Goal: Find contact information: Find contact information

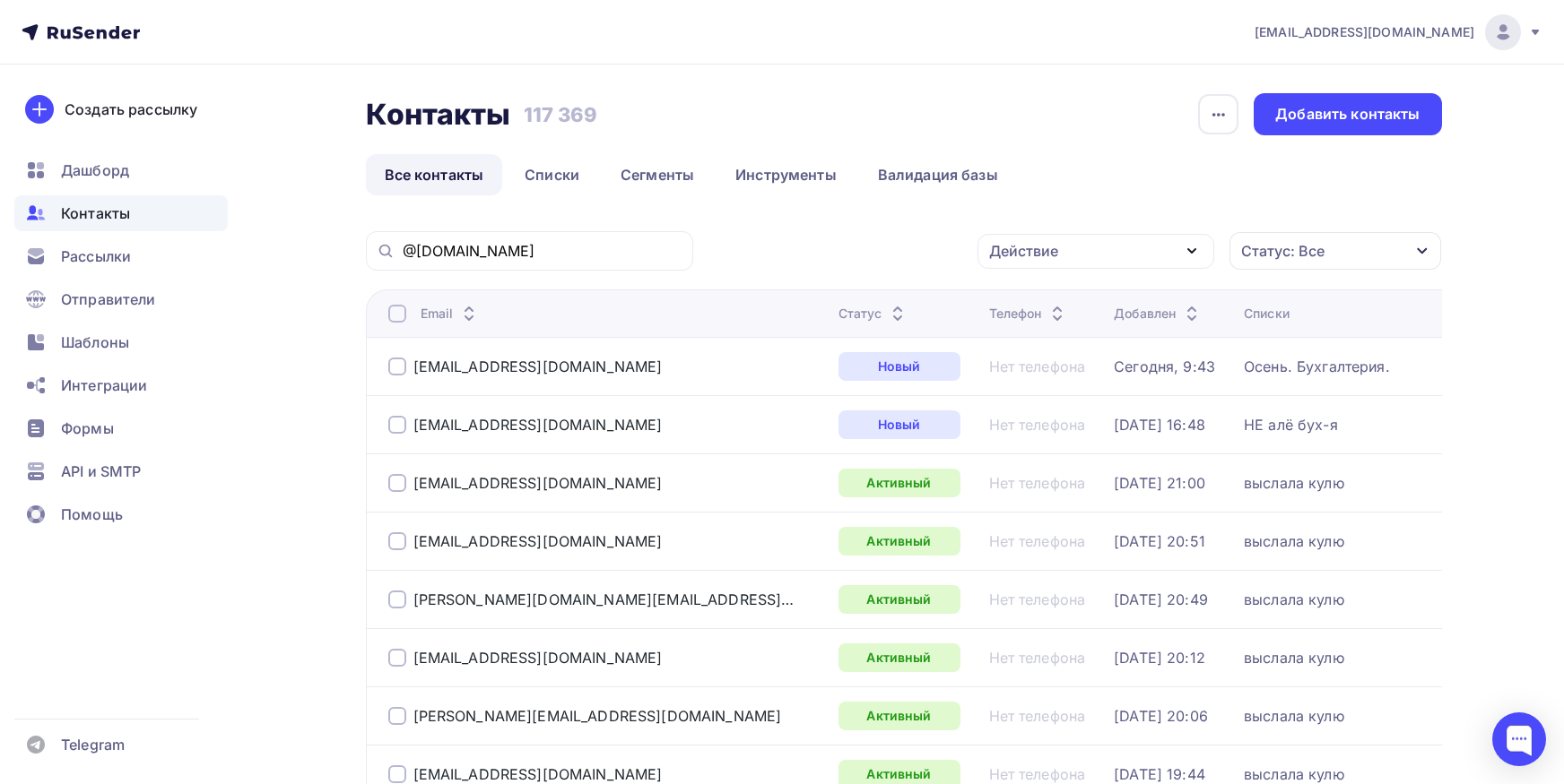
scroll to position [39, 0]
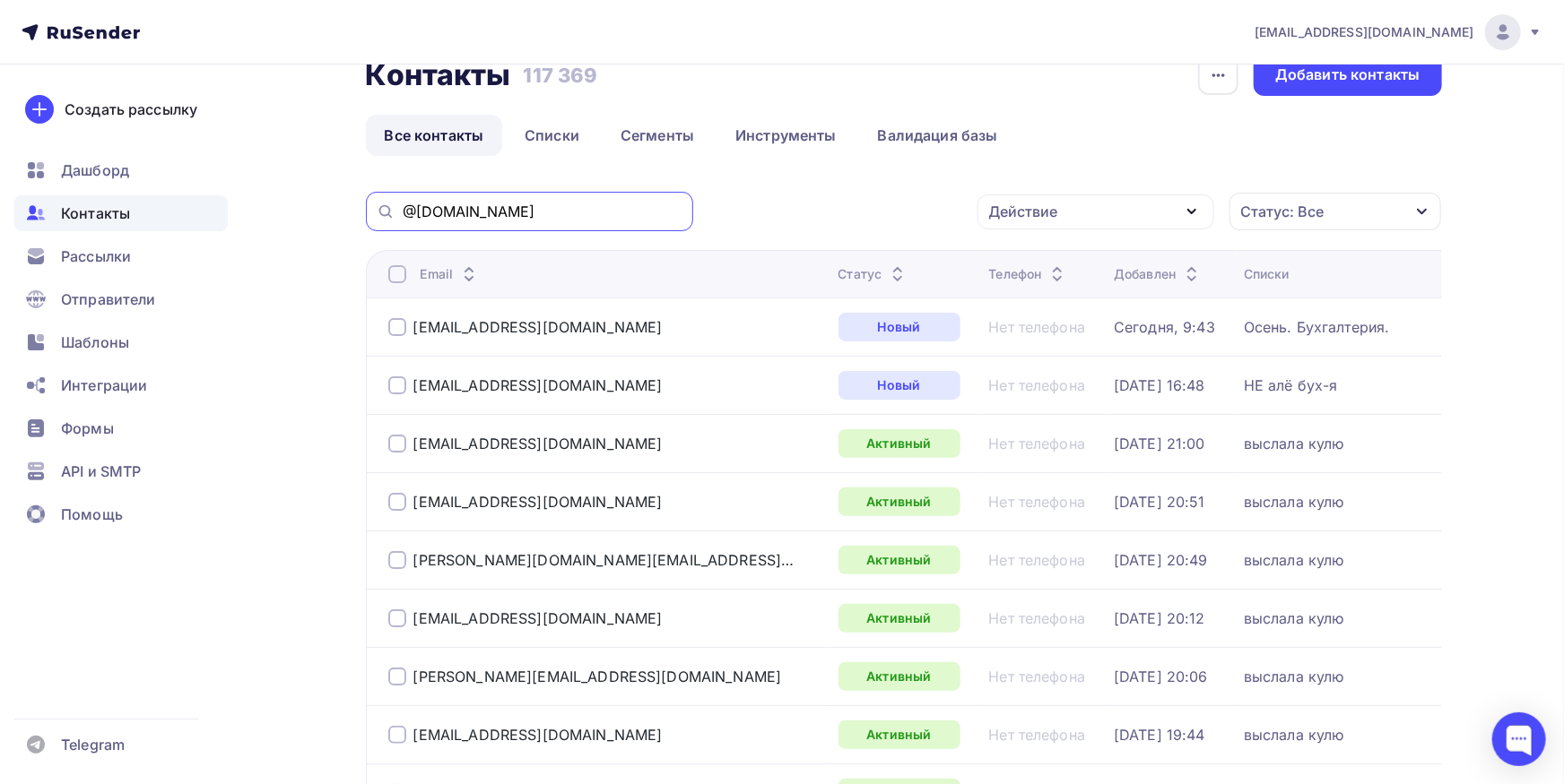
click at [609, 214] on input "@[DOMAIN_NAME]" at bounding box center [542, 211] width 280 height 20
click at [608, 213] on input "@[DOMAIN_NAME]" at bounding box center [542, 211] width 280 height 20
paste input "transas"
type input "transas"
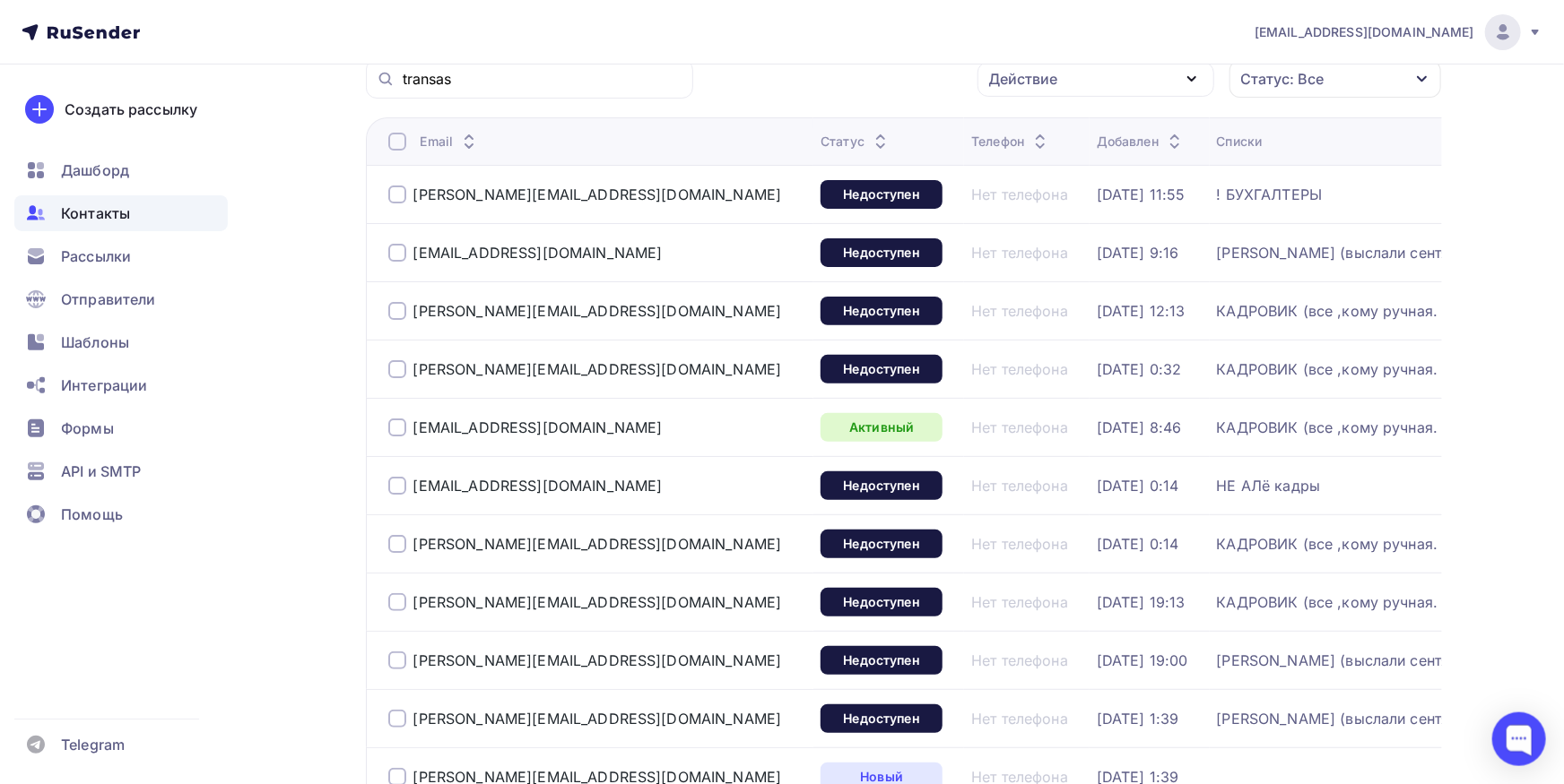
scroll to position [138, 0]
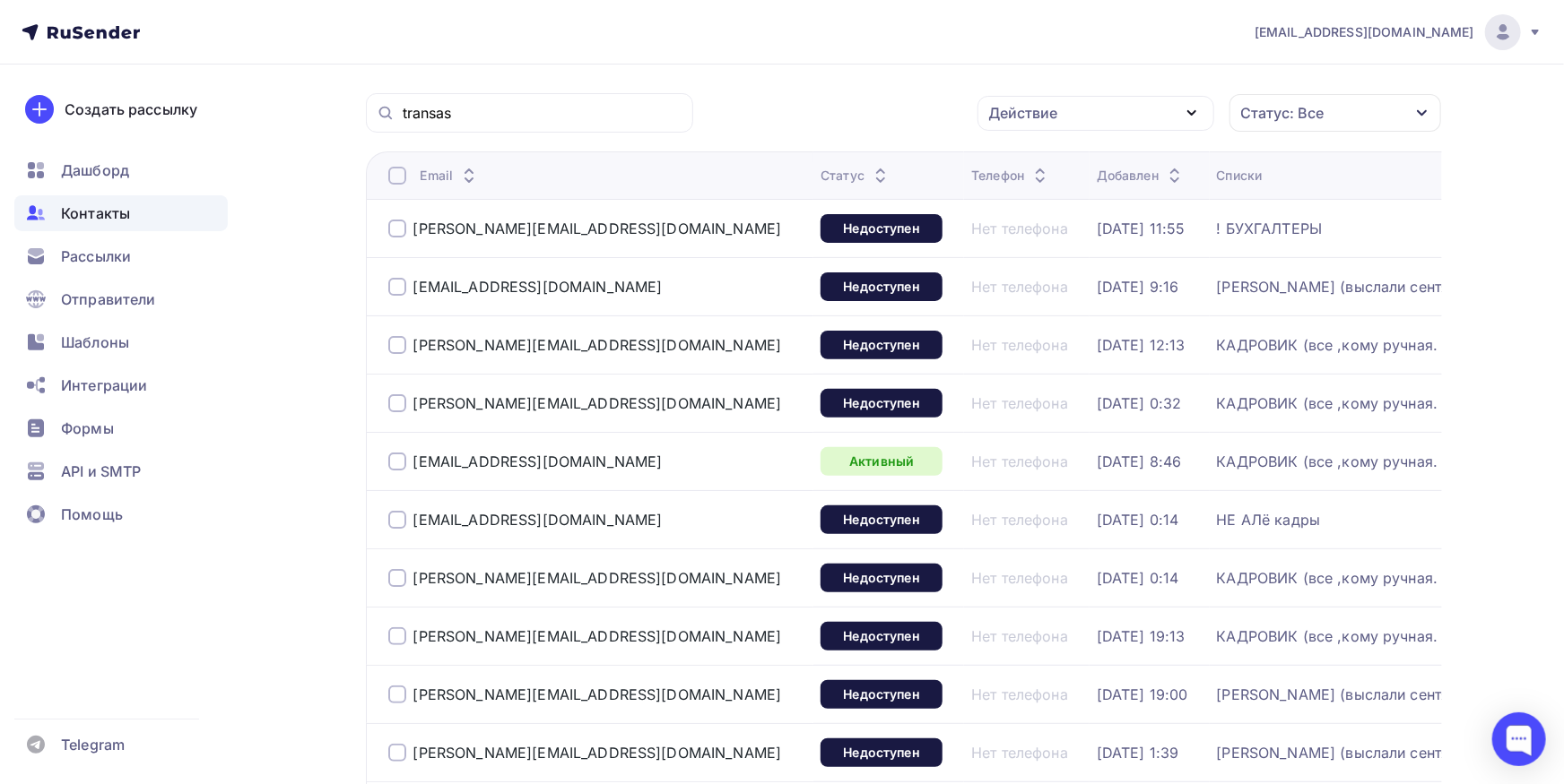
click at [403, 276] on div "[EMAIL_ADDRESS][DOMAIN_NAME]" at bounding box center [597, 286] width 419 height 29
click at [402, 282] on div at bounding box center [396, 286] width 18 height 18
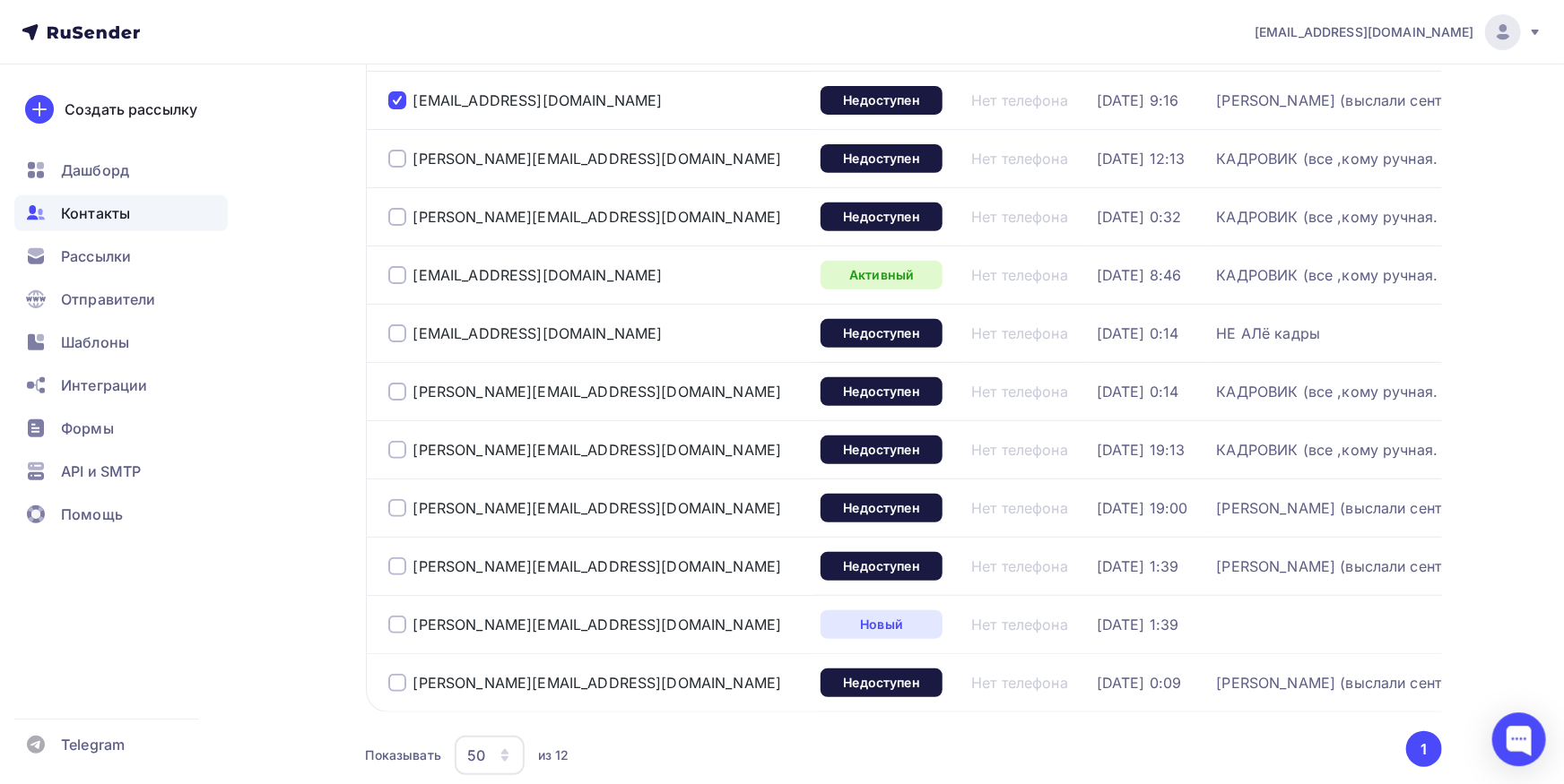
scroll to position [336, 0]
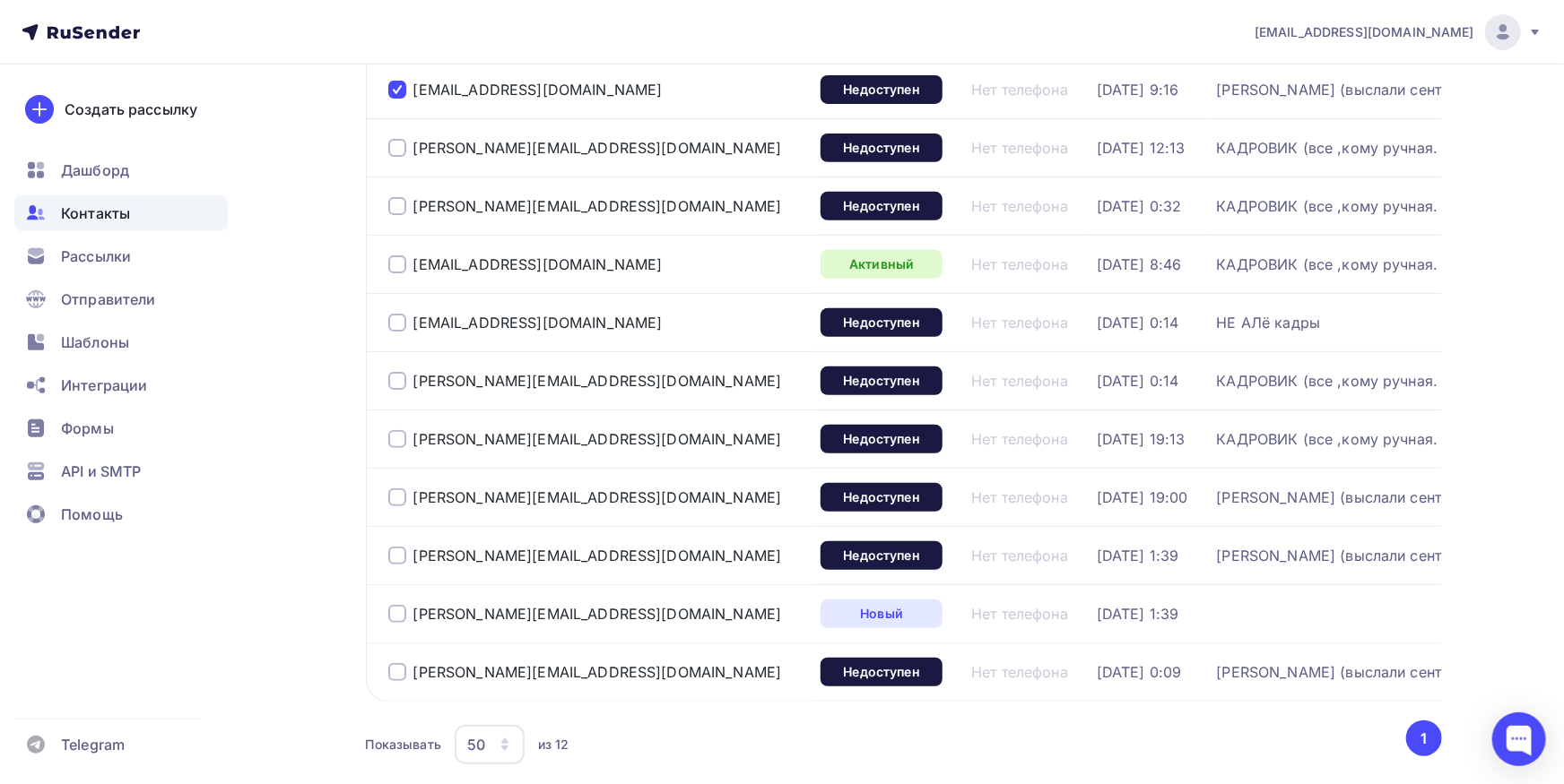
click at [397, 498] on div at bounding box center [396, 497] width 18 height 18
click at [400, 526] on td "[PERSON_NAME][EMAIL_ADDRESS][DOMAIN_NAME]" at bounding box center [590, 555] width 448 height 59
click at [398, 556] on div at bounding box center [396, 555] width 18 height 18
click at [391, 674] on div at bounding box center [396, 671] width 18 height 18
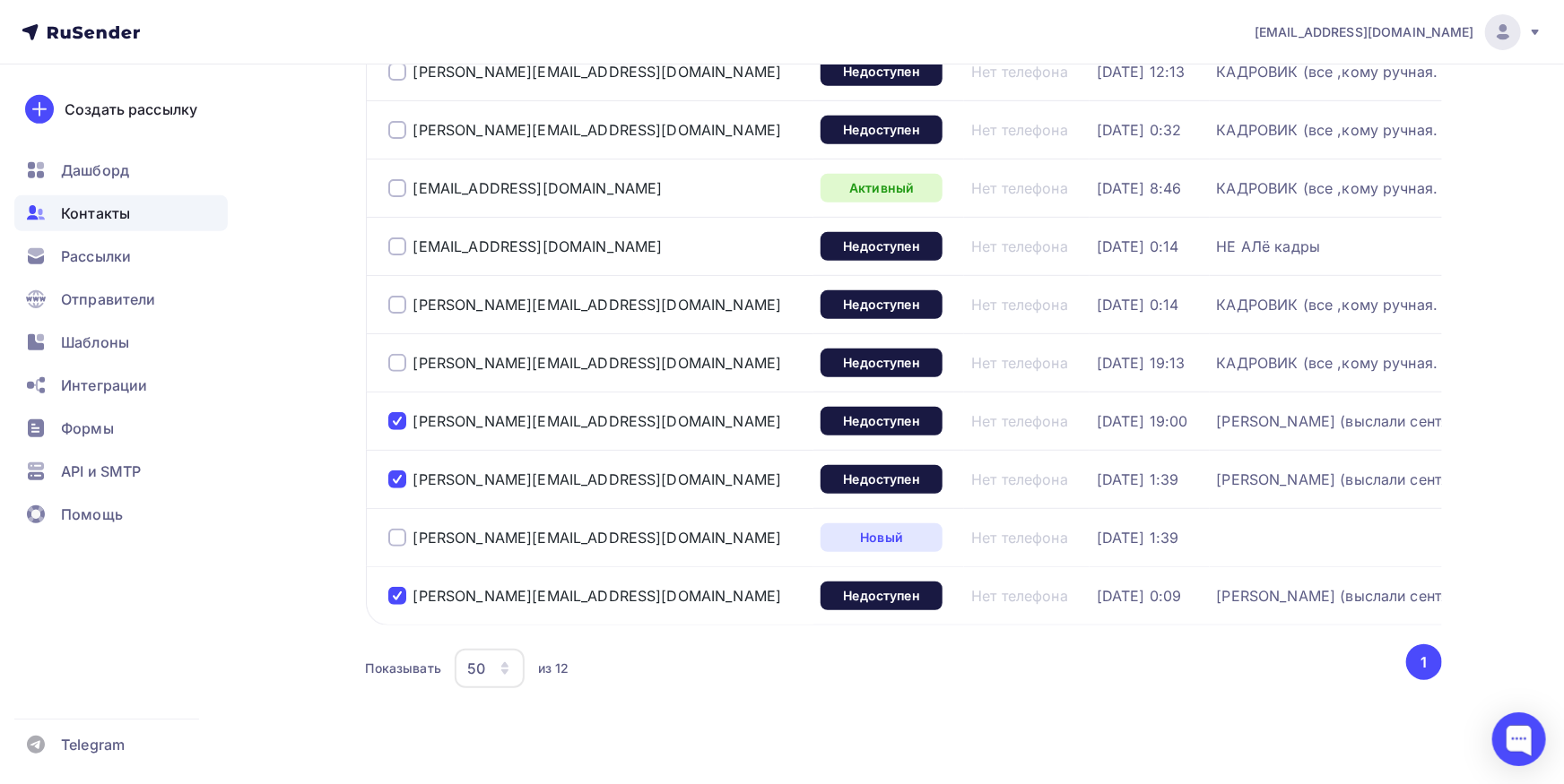
scroll to position [434, 0]
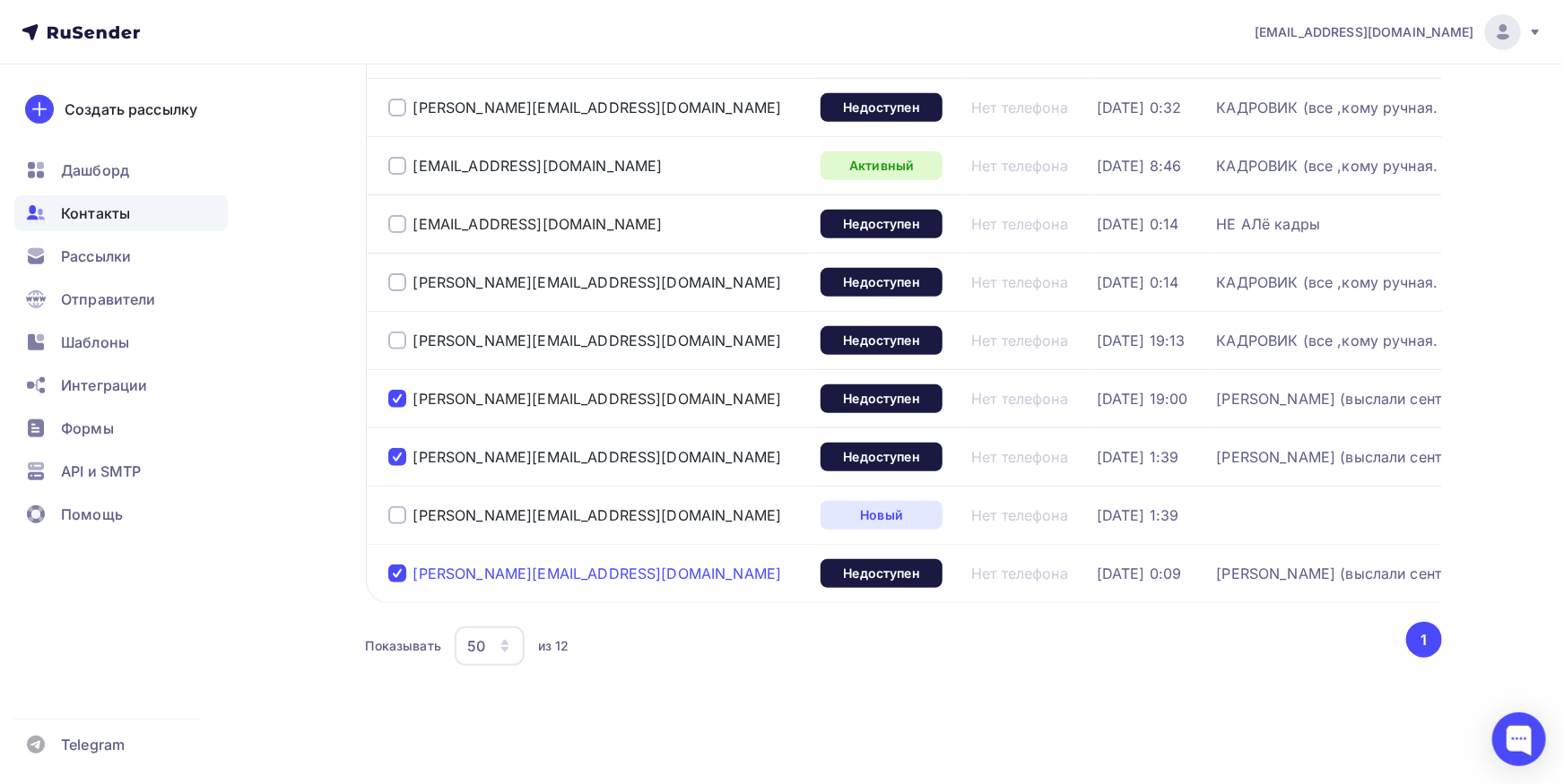
drag, startPoint x: 620, startPoint y: 572, endPoint x: 414, endPoint y: 580, distance: 206.2
click at [414, 580] on div "[PERSON_NAME][EMAIL_ADDRESS][DOMAIN_NAME]" at bounding box center [597, 573] width 419 height 29
copy div "[PERSON_NAME][EMAIL_ADDRESS][DOMAIN_NAME]"
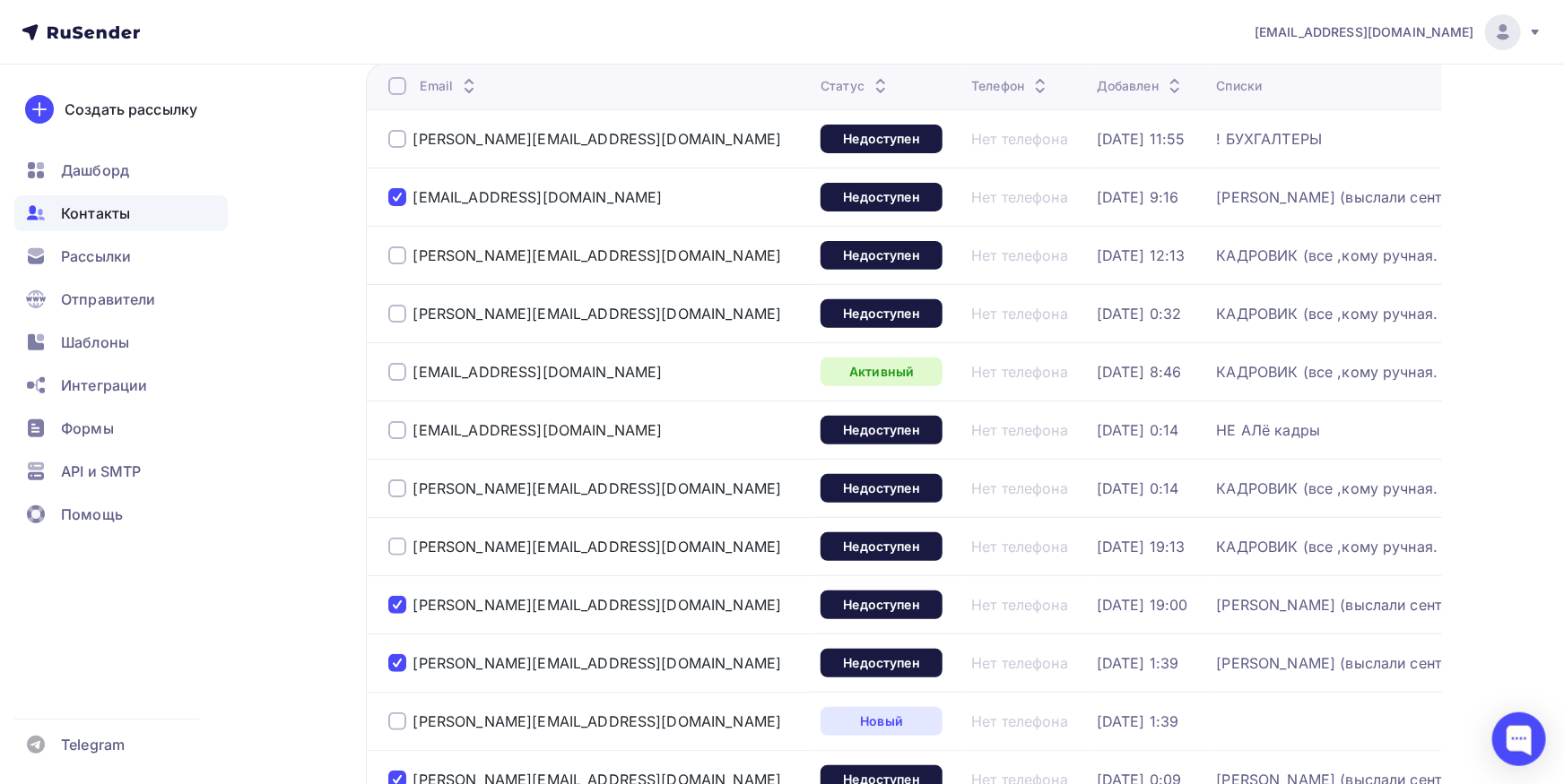
scroll to position [0, 0]
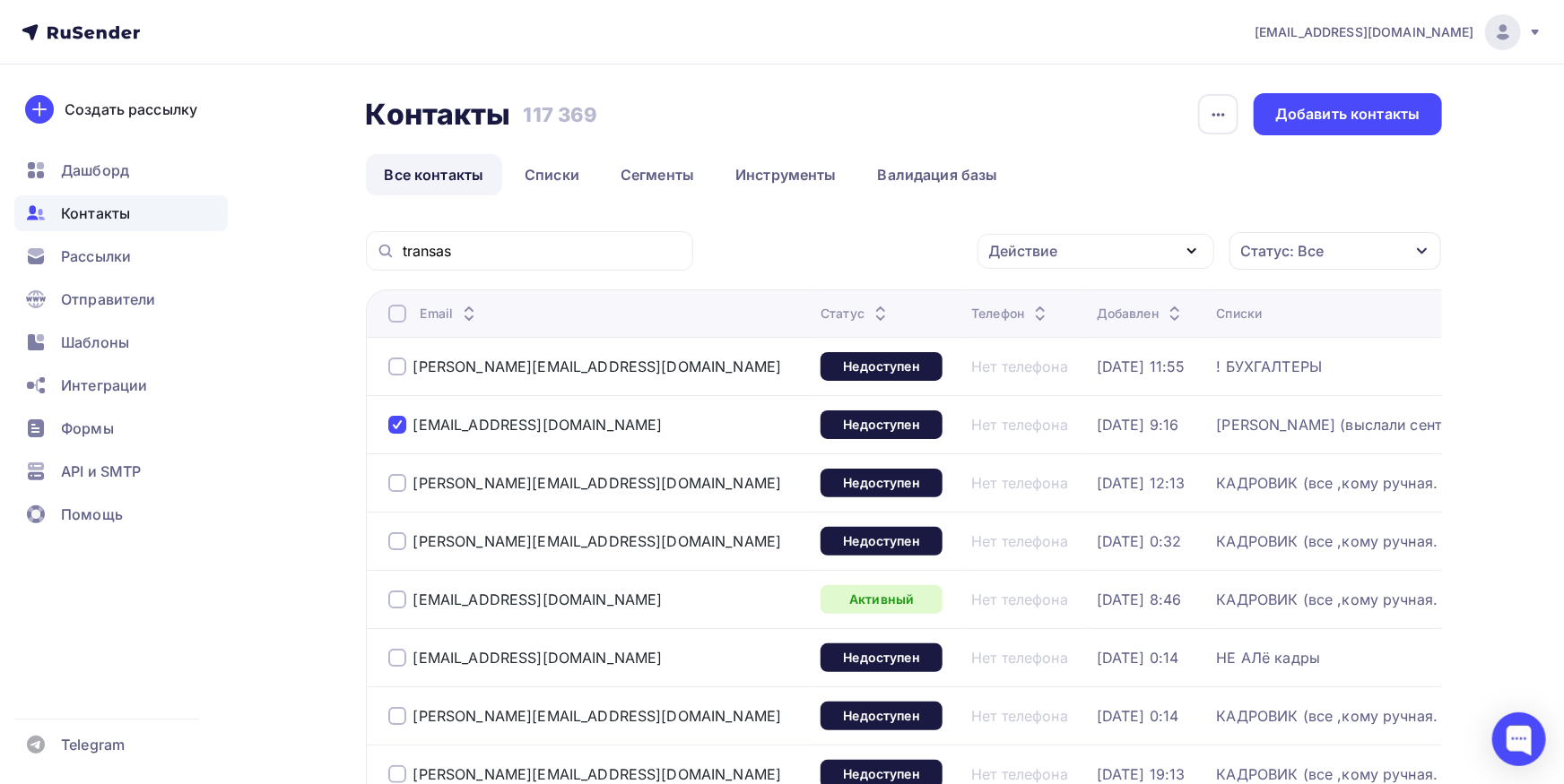
click at [1133, 258] on div "Действие" at bounding box center [1096, 252] width 236 height 35
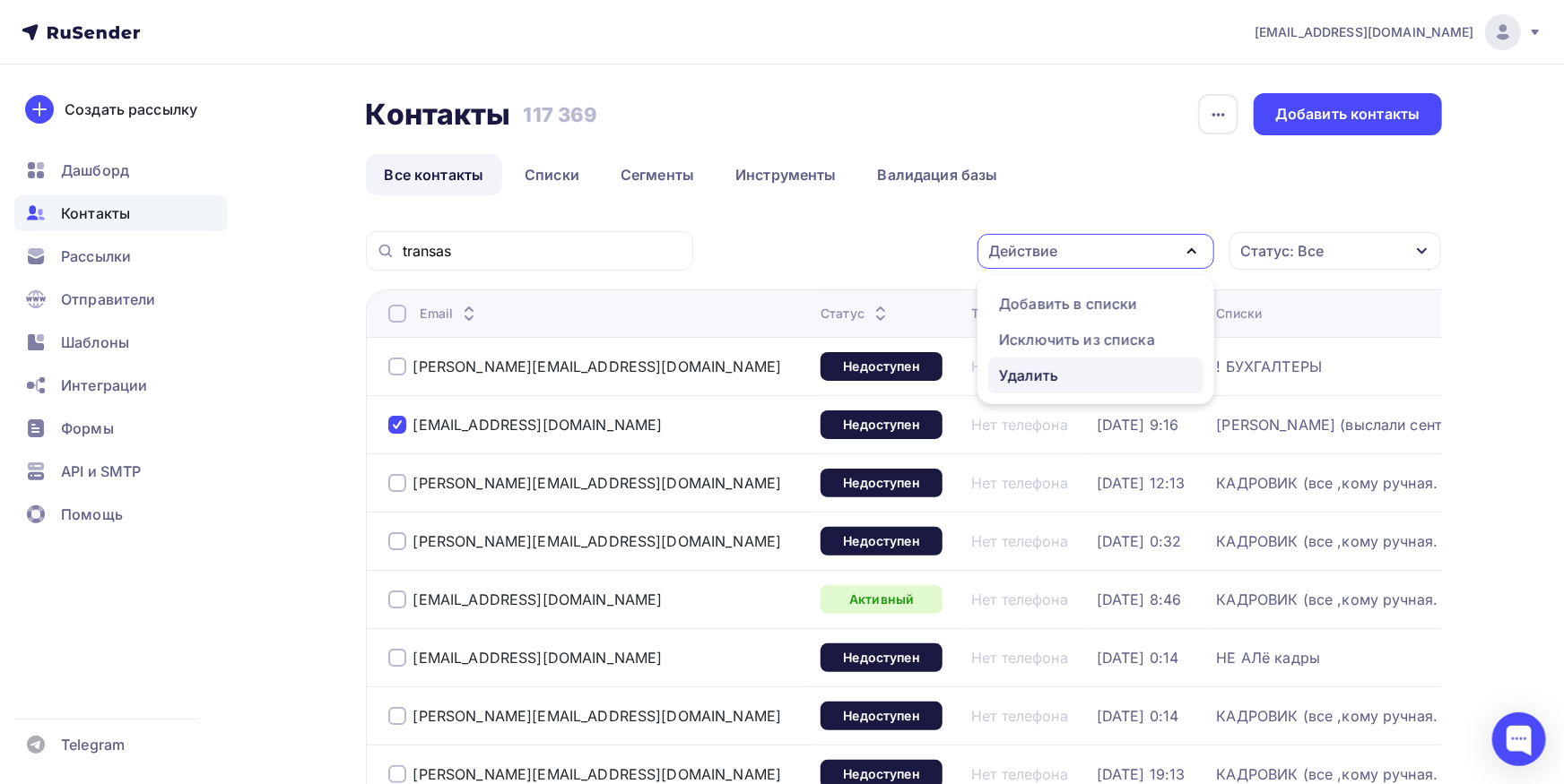
click at [1070, 363] on link "Удалить" at bounding box center [1095, 376] width 215 height 36
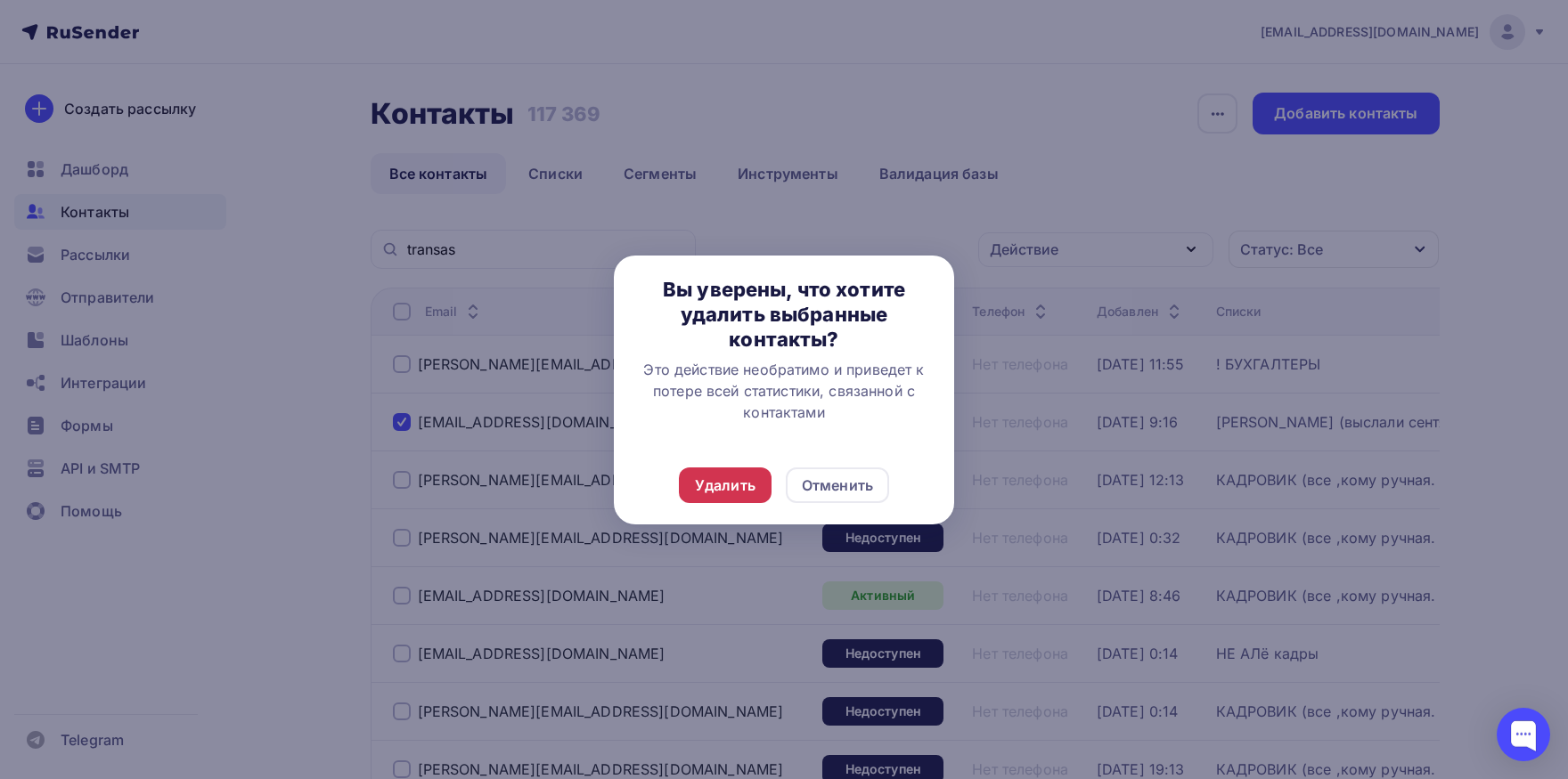
click at [722, 481] on div "Удалить" at bounding box center [726, 485] width 61 height 21
